Goal: Transaction & Acquisition: Subscribe to service/newsletter

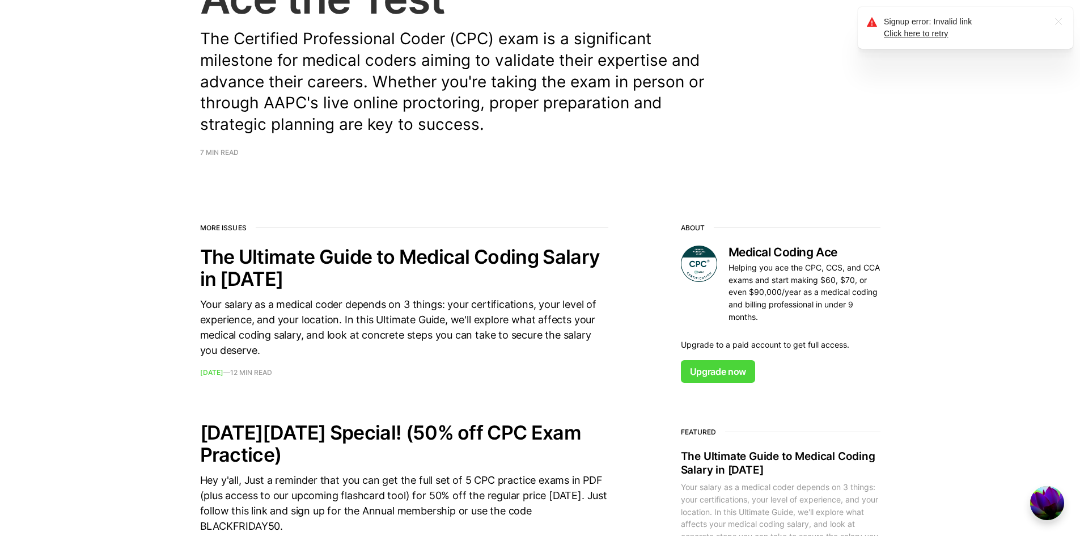
scroll to position [170, 0]
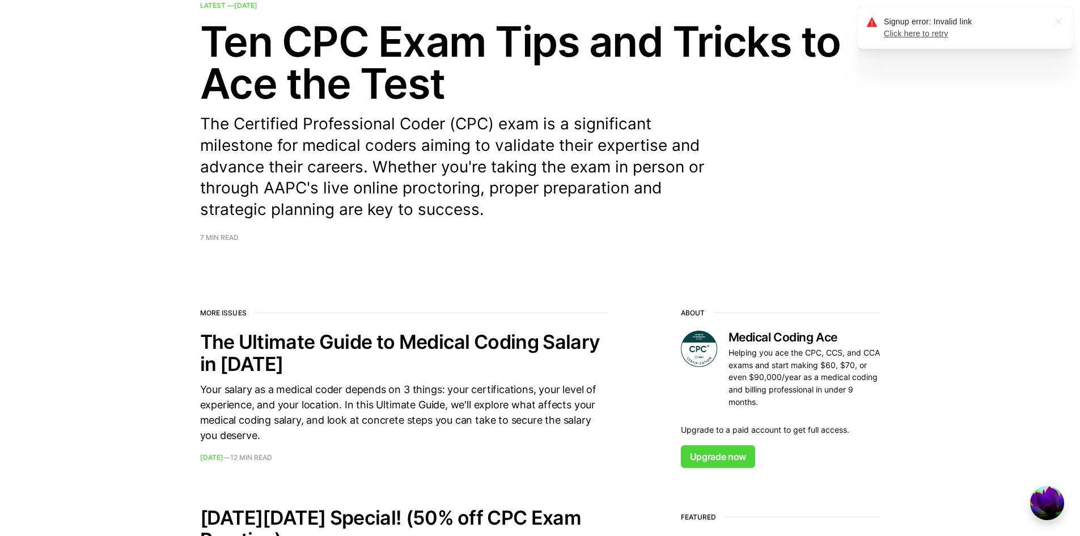
click at [902, 34] on link "Click here to retry" at bounding box center [916, 33] width 65 height 9
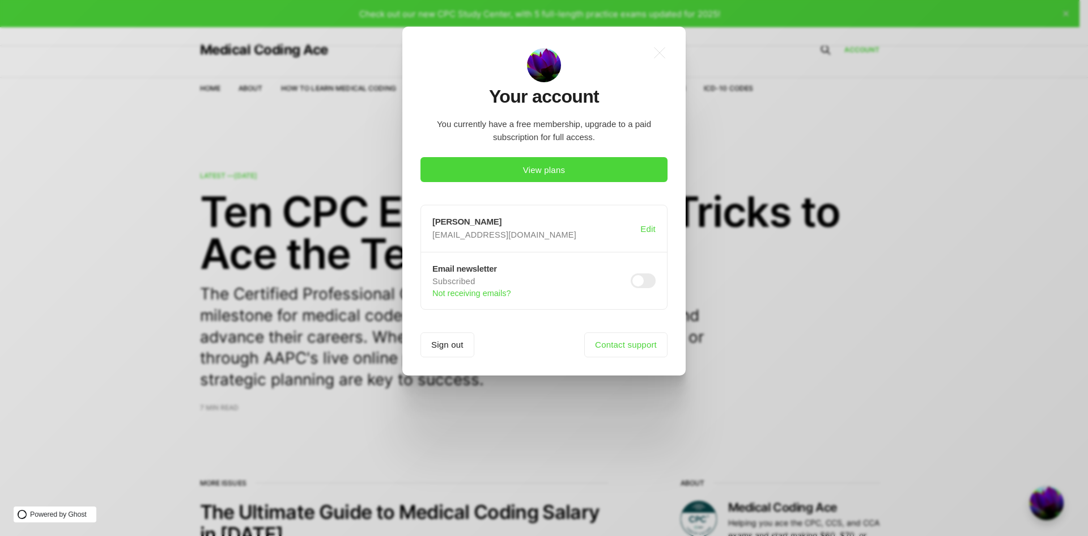
click at [640, 286] on span at bounding box center [643, 280] width 25 height 15
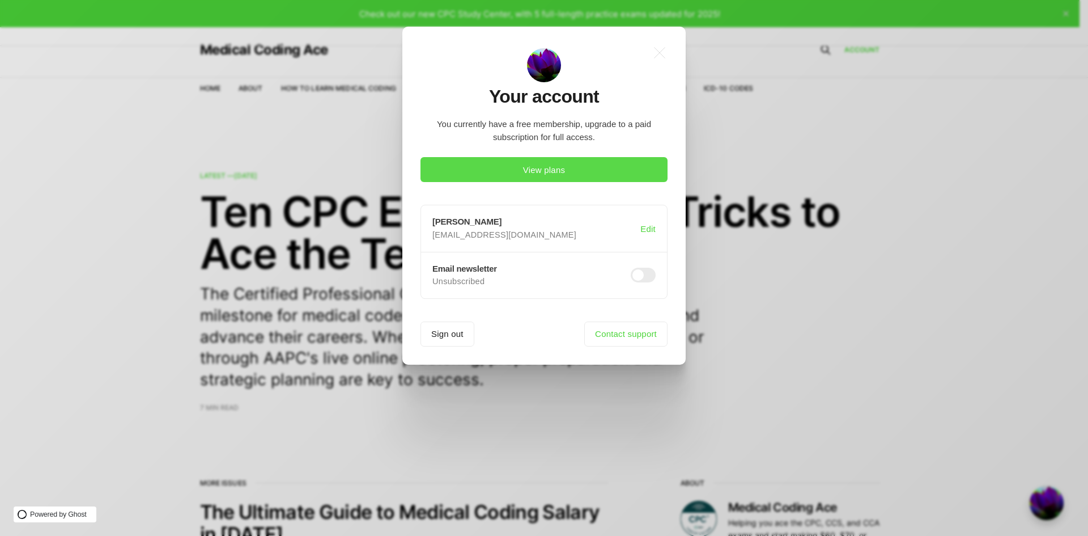
click at [566, 162] on button "View plans" at bounding box center [544, 169] width 247 height 25
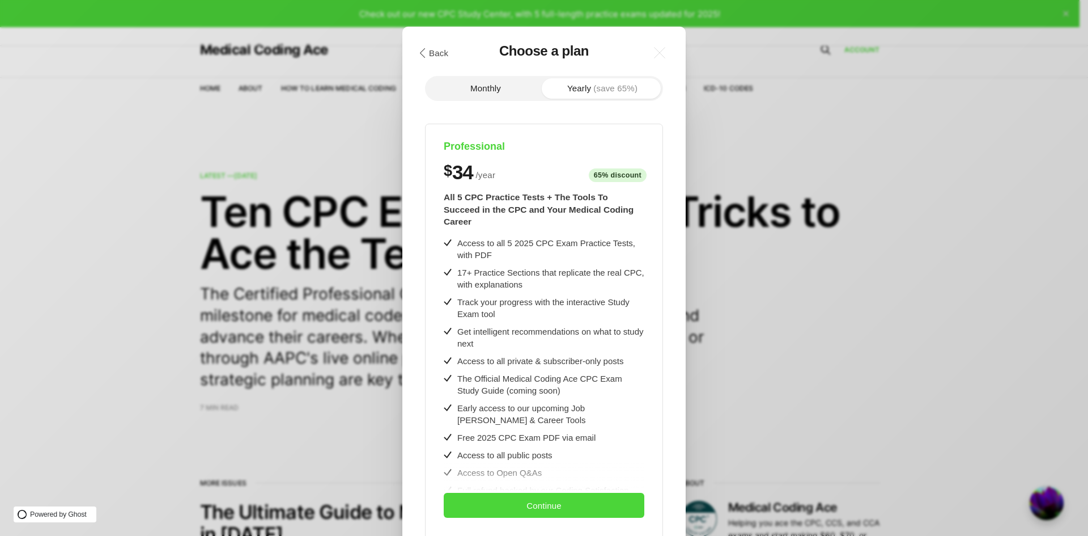
click at [512, 80] on button "Monthly" at bounding box center [485, 88] width 117 height 20
click at [579, 80] on button "Yearly (save 65%)" at bounding box center [602, 88] width 117 height 20
click at [485, 91] on button "Monthly" at bounding box center [485, 88] width 117 height 20
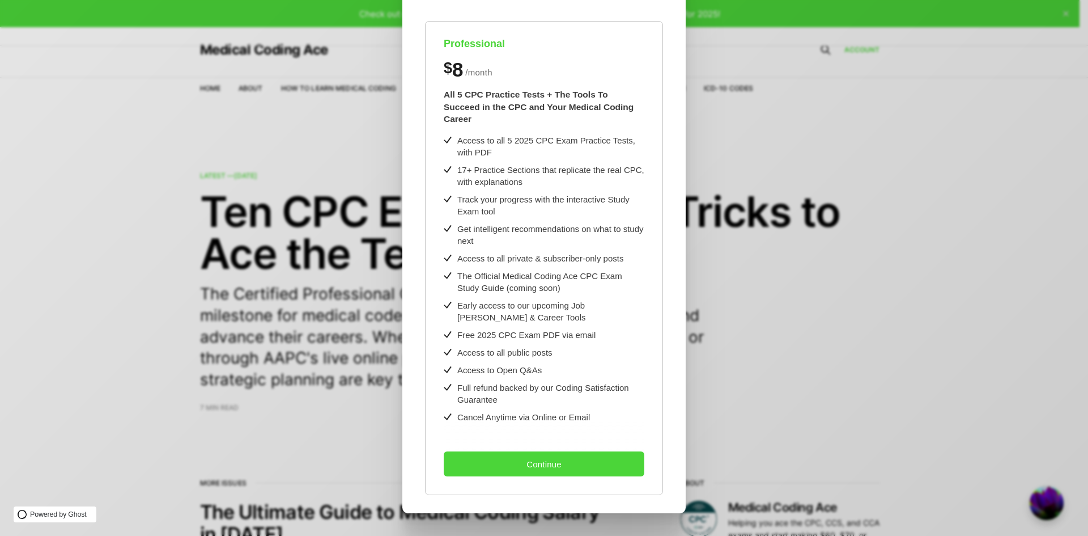
scroll to position [192, 0]
